Goal: Transaction & Acquisition: Purchase product/service

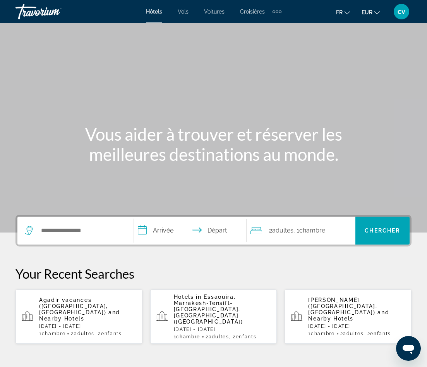
click at [398, 9] on span "cv" at bounding box center [402, 12] width 8 height 8
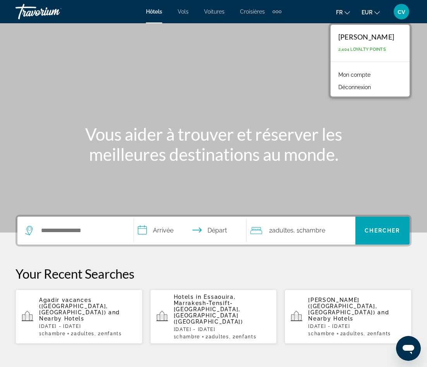
click at [357, 74] on link "Mon compte" at bounding box center [355, 75] width 40 height 10
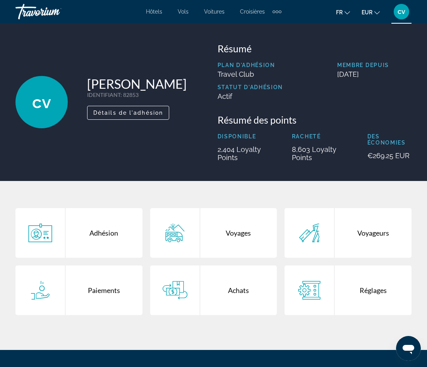
drag, startPoint x: 276, startPoint y: 239, endPoint x: 261, endPoint y: 239, distance: 15.1
click at [272, 239] on div "Voyages" at bounding box center [238, 233] width 77 height 50
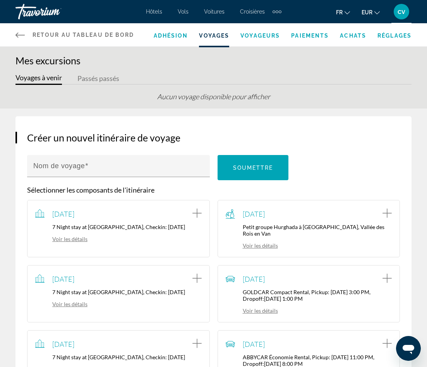
click at [51, 79] on button "Voyages à venir" at bounding box center [38, 79] width 46 height 12
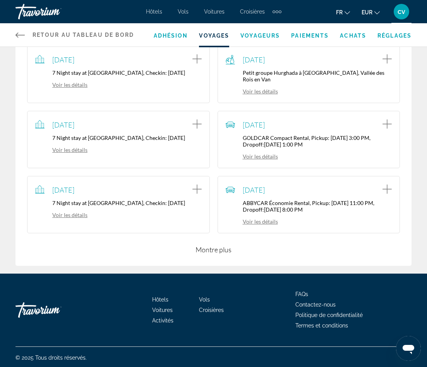
scroll to position [154, 0]
click at [213, 254] on div "Créer un nouvel itinéraire de voyage Nom de voyage Soumettre Sélectionner les c…" at bounding box center [213, 114] width 396 height 304
click at [215, 248] on button "Montre plus" at bounding box center [214, 249] width 36 height 9
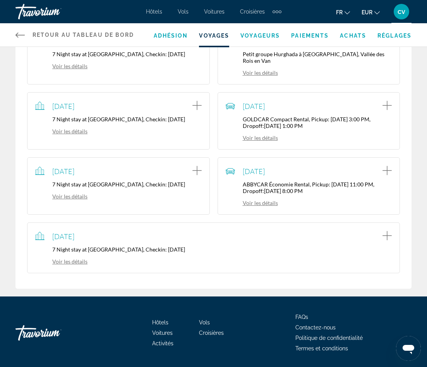
scroll to position [195, 0]
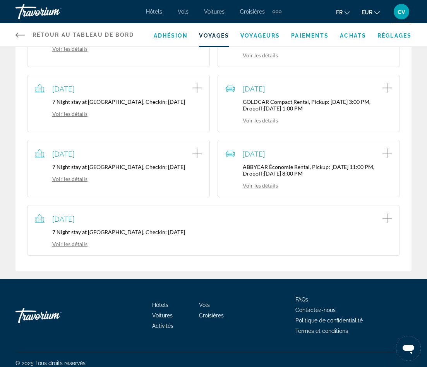
click at [71, 239] on div "Voir les détails" at bounding box center [213, 243] width 357 height 9
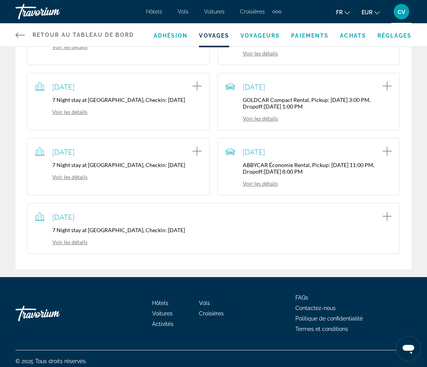
scroll to position [190, 0]
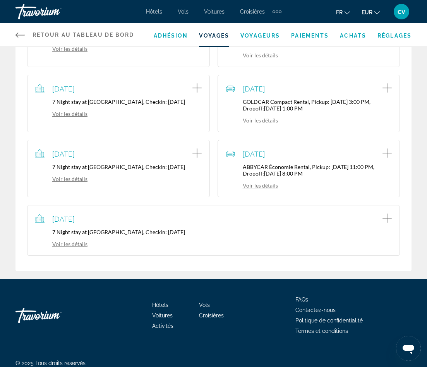
click at [74, 243] on link "Voir les détails" at bounding box center [61, 244] width 52 height 7
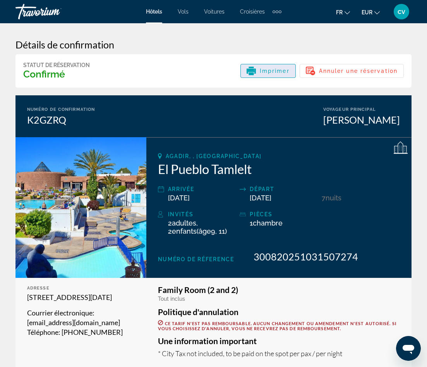
click at [278, 72] on span "Imprimer" at bounding box center [275, 71] width 30 height 6
click at [280, 12] on div "Extra navigation items" at bounding box center [280, 11] width 3 height 3
click at [271, 26] on span "Activités" at bounding box center [264, 26] width 21 height 6
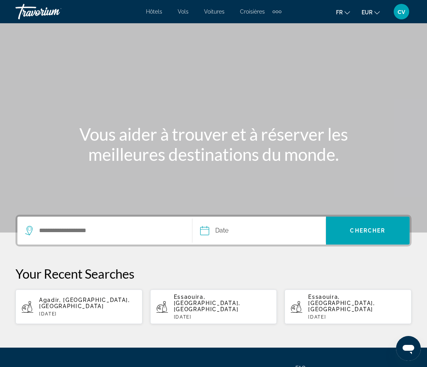
click at [69, 297] on app-activities-recent-search "Agadir, Côte Atlantique, Maroc Fri, 17 Oct" at bounding box center [78, 306] width 127 height 34
type input "**********"
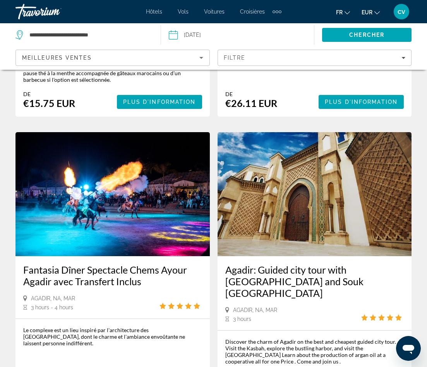
scroll to position [532, 0]
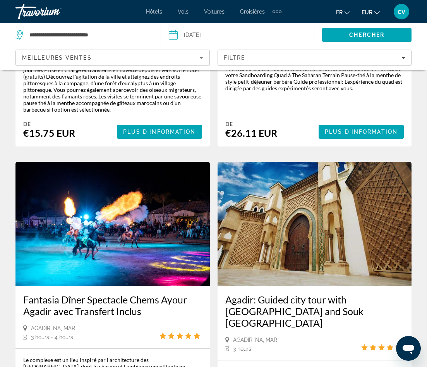
click at [292, 181] on img "Main content" at bounding box center [315, 224] width 194 height 124
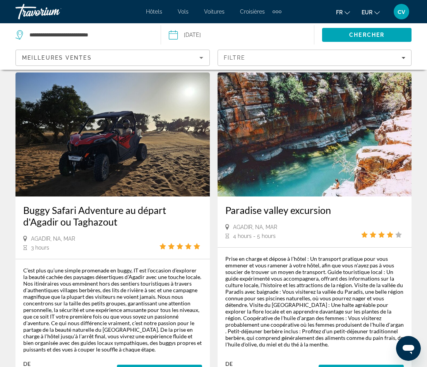
scroll to position [931, 0]
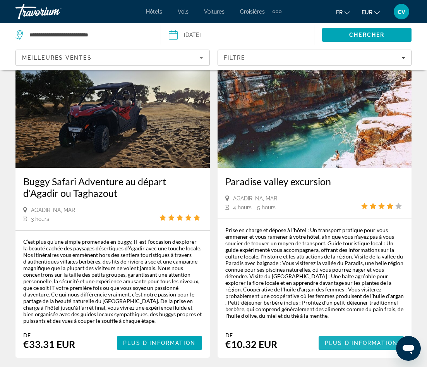
drag, startPoint x: 361, startPoint y: 309, endPoint x: 355, endPoint y: 278, distance: 31.8
click at [360, 340] on span "Plus d'information" at bounding box center [361, 343] width 73 height 6
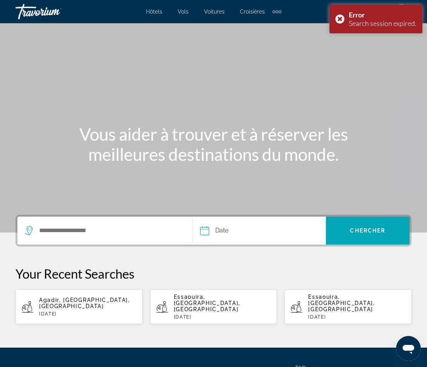
click at [67, 301] on span "Agadir, Côte Atlantique, Maroc" at bounding box center [84, 303] width 91 height 12
type input "**********"
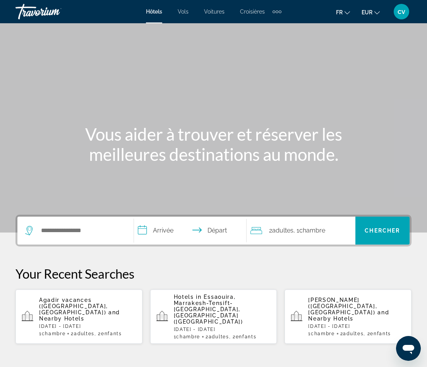
click at [408, 13] on div "cv" at bounding box center [401, 11] width 15 height 15
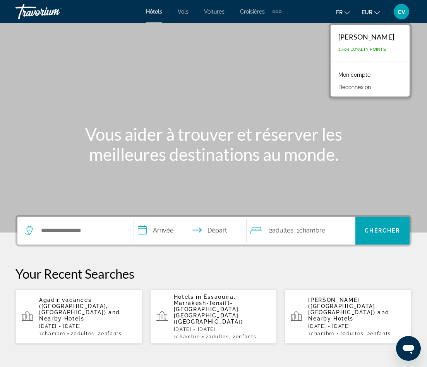
click at [367, 70] on link "Mon compte" at bounding box center [355, 75] width 40 height 10
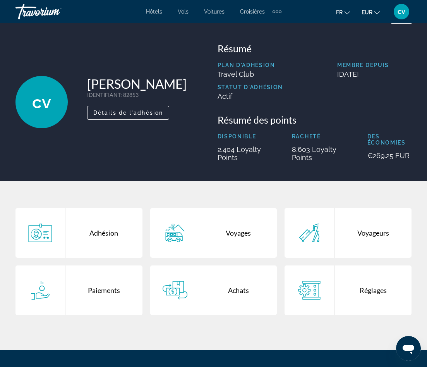
click at [226, 233] on div "Voyages" at bounding box center [238, 233] width 77 height 50
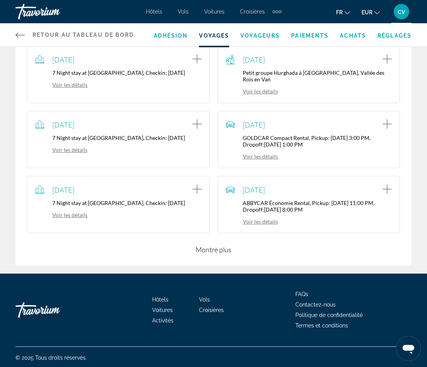
scroll to position [154, 0]
click at [210, 247] on button "Montre plus" at bounding box center [214, 249] width 36 height 9
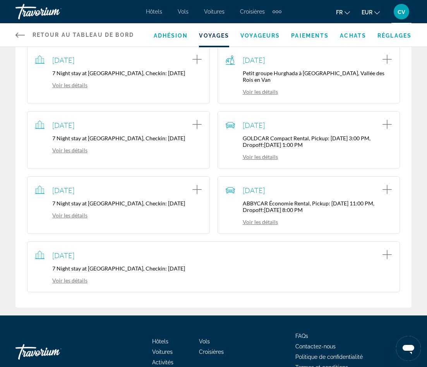
click at [76, 278] on link "Voir les détails" at bounding box center [61, 280] width 52 height 7
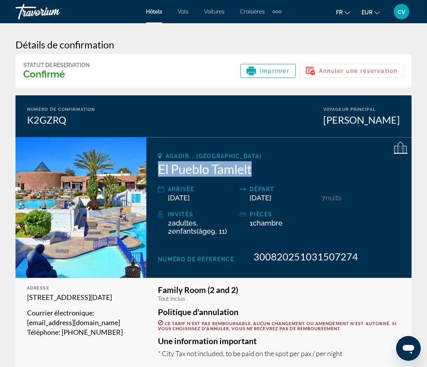
drag, startPoint x: 262, startPoint y: 169, endPoint x: 148, endPoint y: 168, distance: 114.6
click at [148, 168] on div "Agadir, , [GEOGRAPHIC_DATA] El Pueblo Tamlelt Arrivée [DATE] Départ [DATE] 7 nu…" at bounding box center [278, 207] width 265 height 141
copy h2 "El Pueblo Tamlelt"
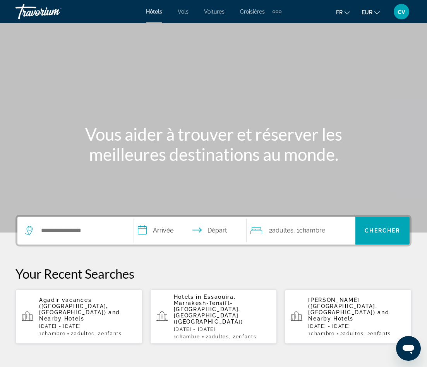
click at [273, 12] on div "Extra navigation items" at bounding box center [274, 11] width 3 height 3
click at [268, 27] on span "Activités" at bounding box center [264, 26] width 21 height 6
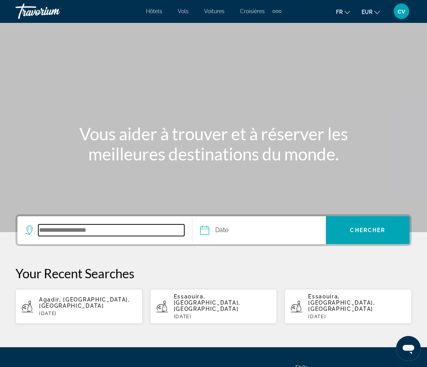
drag, startPoint x: 94, startPoint y: 227, endPoint x: 86, endPoint y: 259, distance: 33.5
click at [94, 227] on input "Search destination" at bounding box center [111, 230] width 146 height 12
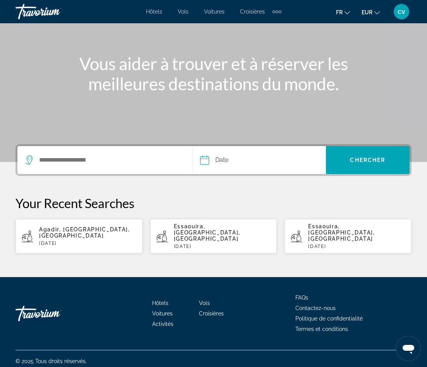
click at [79, 247] on button "Agadir, Côte Atlantique, Maroc Fri, 17 Oct" at bounding box center [78, 235] width 127 height 35
type input "**********"
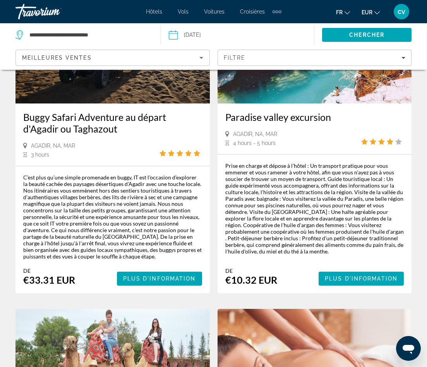
scroll to position [991, 0]
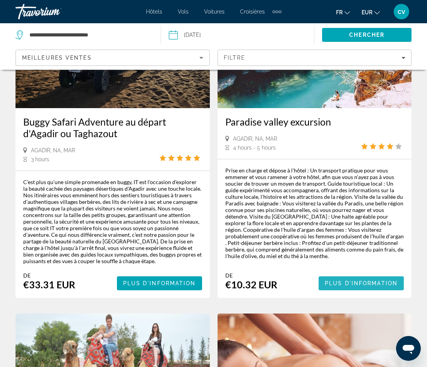
click at [344, 280] on span "Plus d'information" at bounding box center [361, 283] width 73 height 6
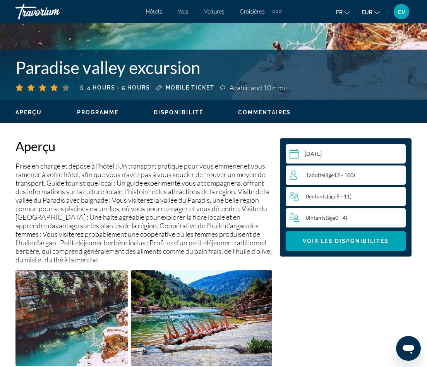
scroll to position [287, 0]
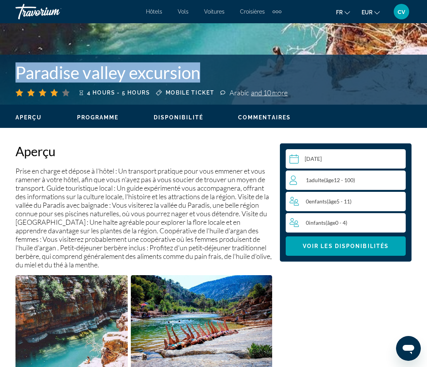
drag, startPoint x: 210, startPoint y: 73, endPoint x: 1, endPoint y: 69, distance: 209.2
click at [1, 69] on div "Paradise valley excursion 4 hours - 5 hours Mobile ticket Arabic and 10 more" at bounding box center [213, 79] width 427 height 34
copy h1 "Paradise valley excursion"
